Goal: Task Accomplishment & Management: Use online tool/utility

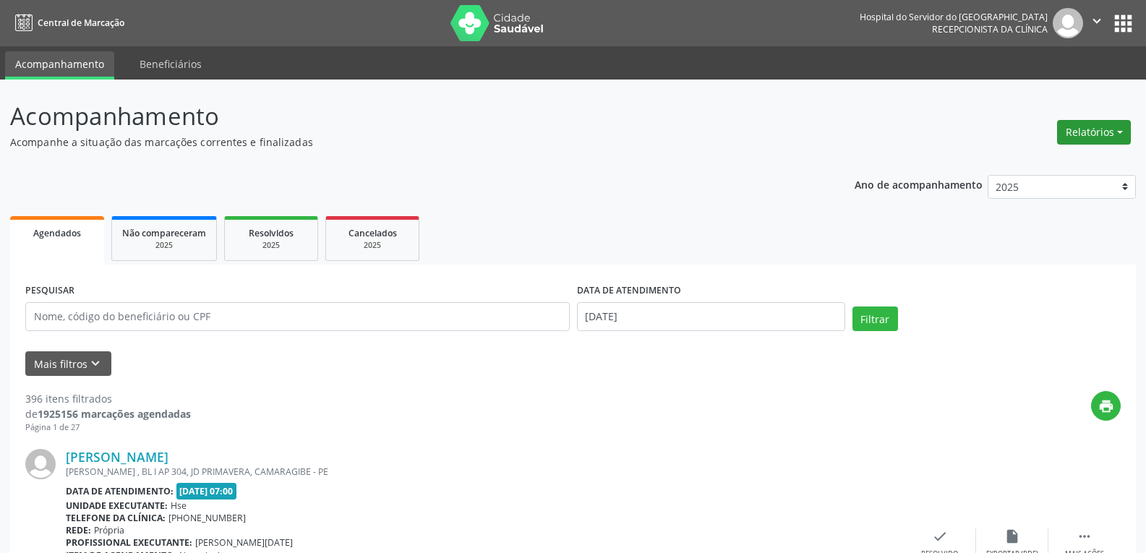
click at [1105, 144] on button "Relatórios" at bounding box center [1094, 132] width 74 height 25
click at [1063, 169] on link "Agendamentos" at bounding box center [1053, 163] width 155 height 20
select select "8"
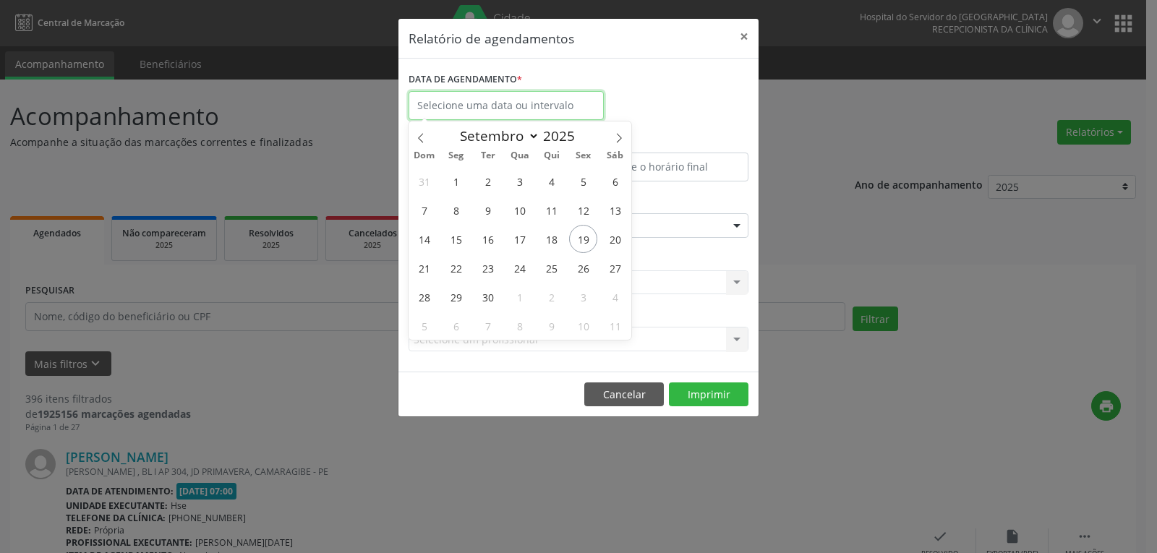
click at [512, 117] on input "text" at bounding box center [505, 105] width 195 height 29
click at [492, 271] on span "23" at bounding box center [488, 268] width 28 height 28
type input "23/09/2025"
click at [492, 271] on span "23" at bounding box center [488, 268] width 28 height 28
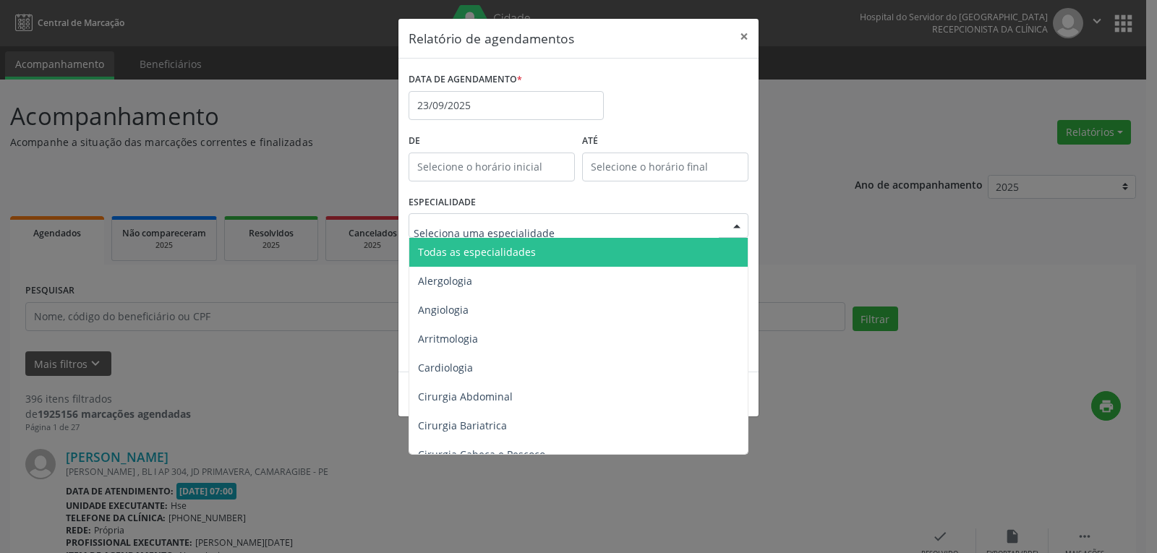
click at [521, 218] on div at bounding box center [578, 225] width 340 height 25
click at [505, 240] on span "Todas as especialidades" at bounding box center [579, 252] width 341 height 29
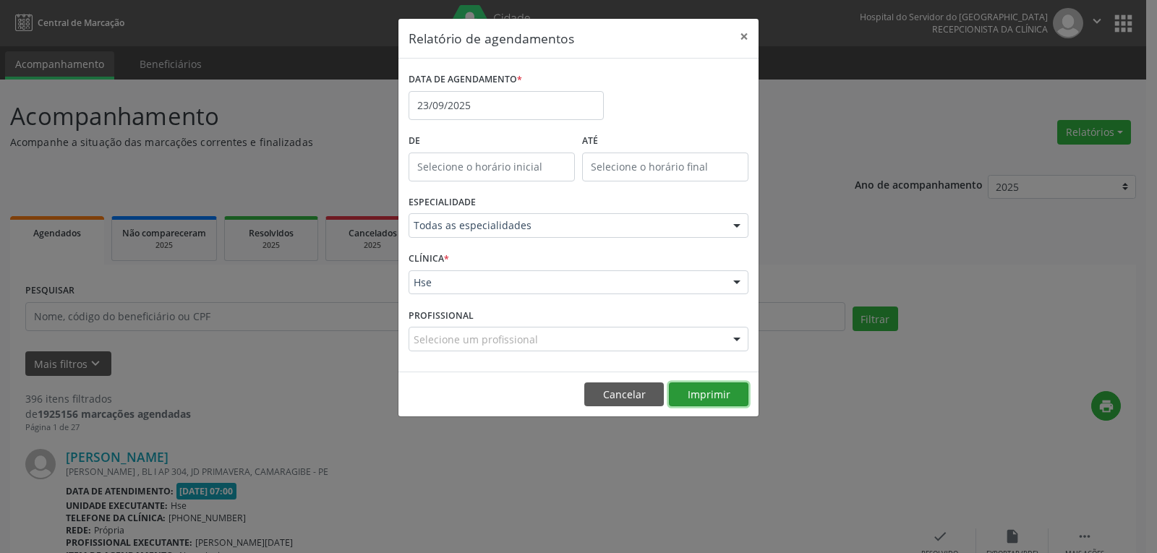
click at [711, 392] on button "Imprimir" at bounding box center [709, 394] width 80 height 25
